Goal: Obtain resource: Download file/media

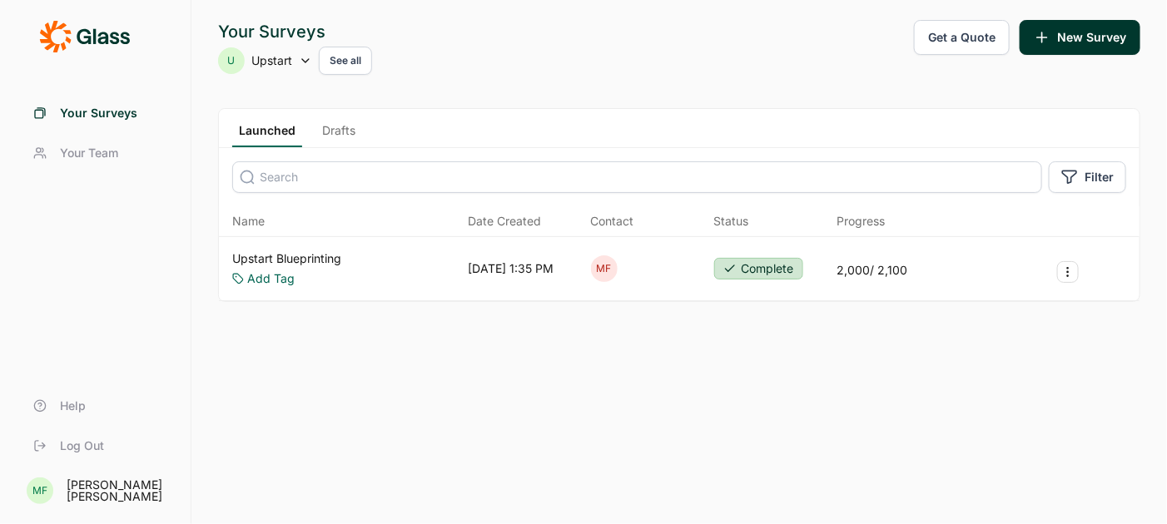
click at [330, 257] on link "Upstart Blueprinting" at bounding box center [286, 259] width 109 height 17
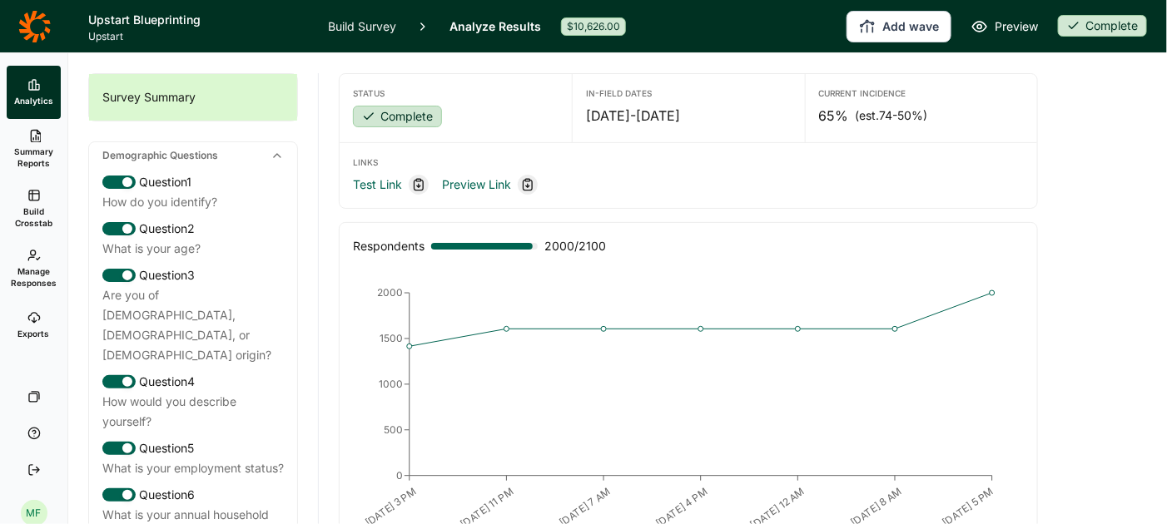
click at [24, 144] on link "Summary Reports" at bounding box center [34, 149] width 54 height 60
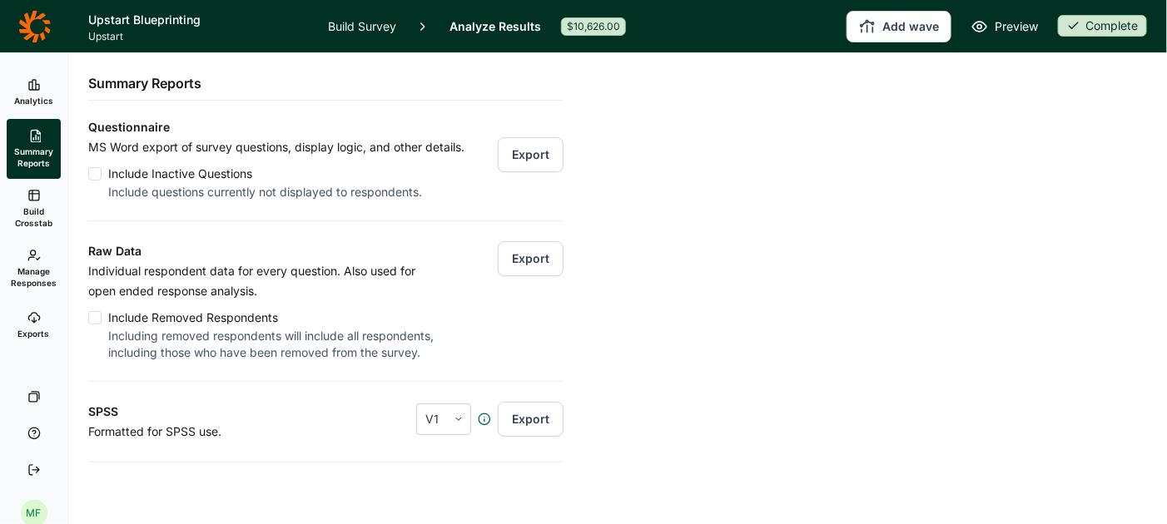
click at [534, 251] on button "Export" at bounding box center [531, 258] width 66 height 35
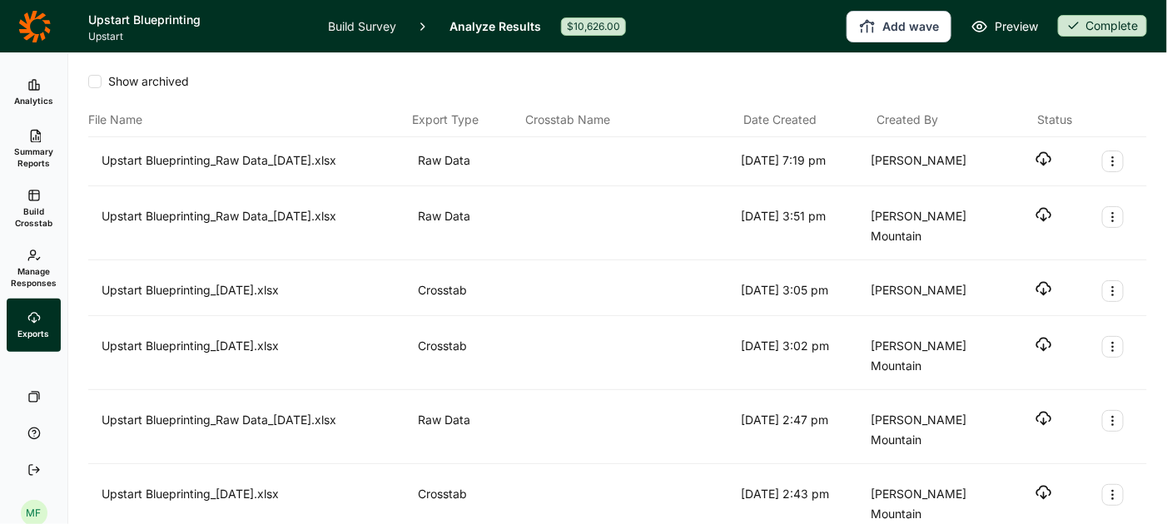
click at [1042, 161] on icon "button" at bounding box center [1044, 159] width 17 height 17
click at [33, 148] on span "Summary Reports" at bounding box center [33, 157] width 41 height 23
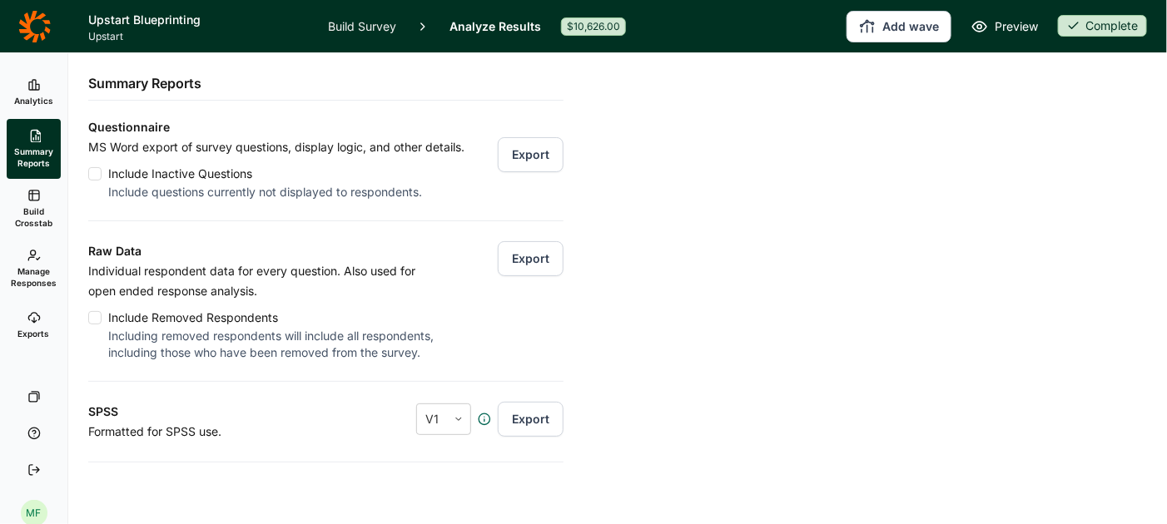
scroll to position [88, 0]
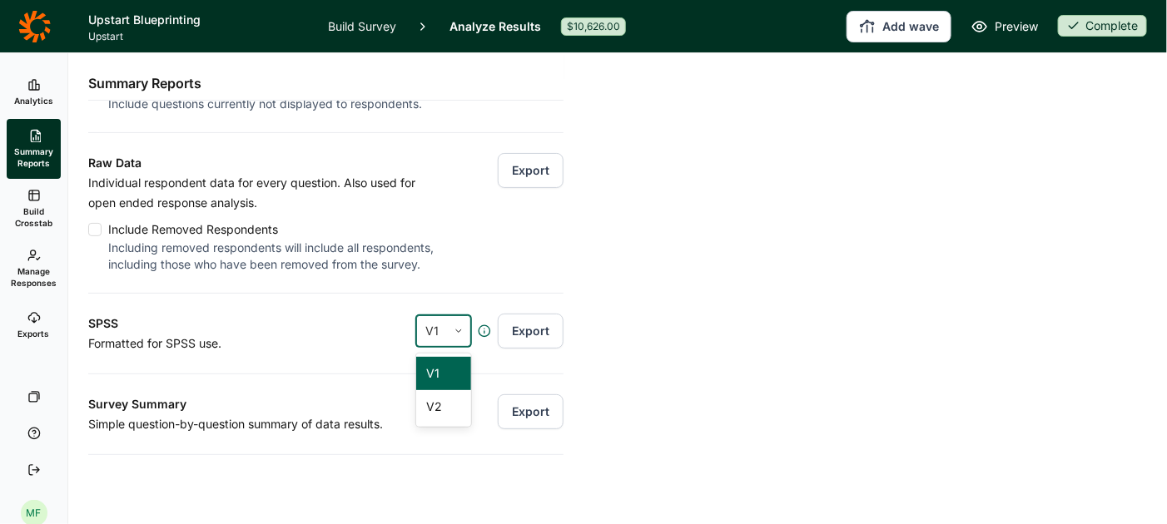
click at [461, 327] on icon at bounding box center [459, 331] width 10 height 10
click at [447, 400] on div "V2" at bounding box center [443, 406] width 55 height 33
click at [523, 335] on button "Export" at bounding box center [531, 331] width 66 height 35
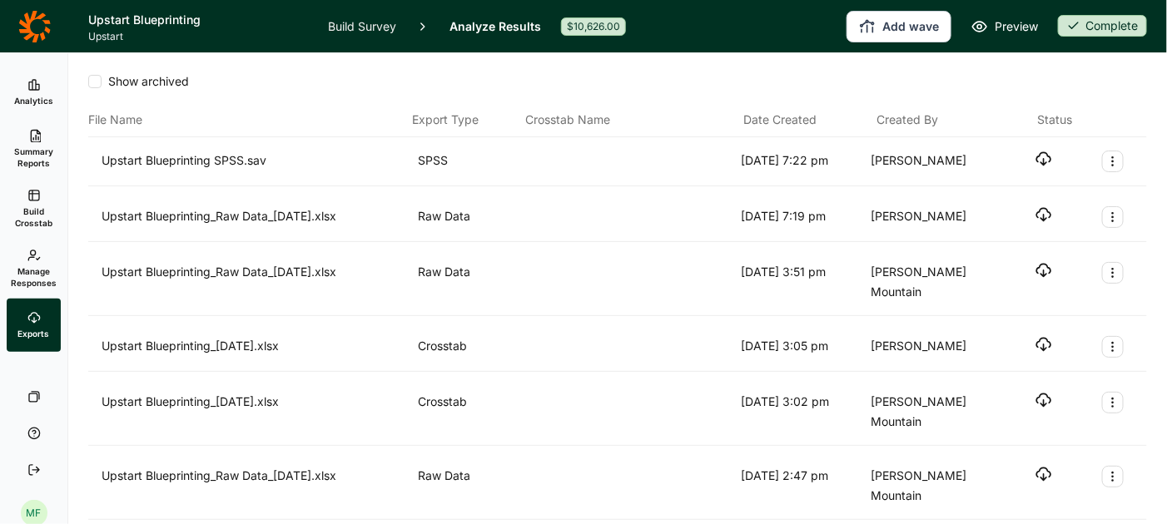
click at [1045, 155] on icon "button" at bounding box center [1044, 159] width 17 height 17
